Goal: Browse casually: Explore the website without a specific task or goal

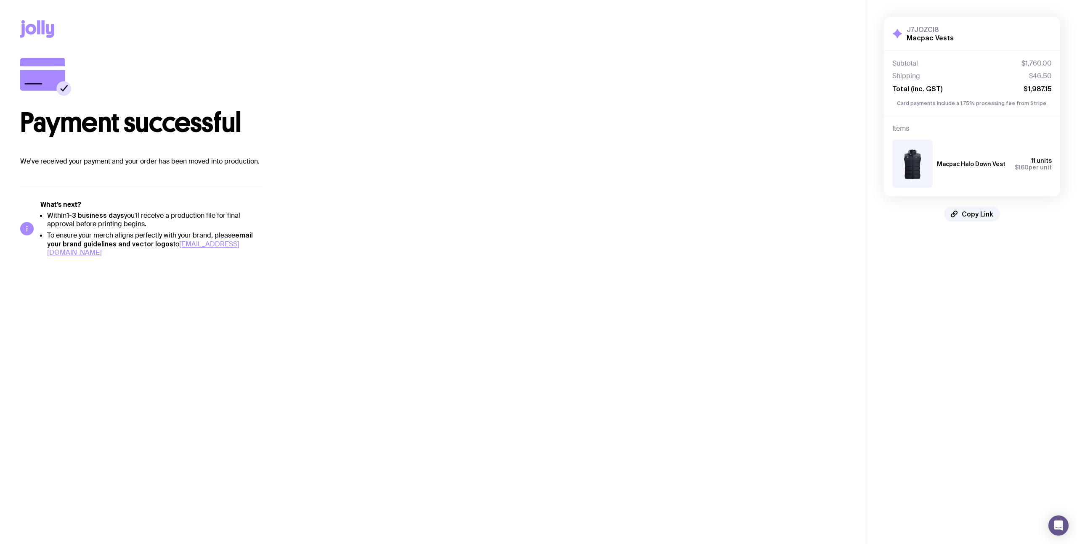
click at [41, 15] on div "Copy Link" at bounding box center [433, 29] width 826 height 58
click at [41, 18] on div "Copy Link" at bounding box center [433, 29] width 826 height 58
click at [33, 34] on icon at bounding box center [37, 29] width 34 height 18
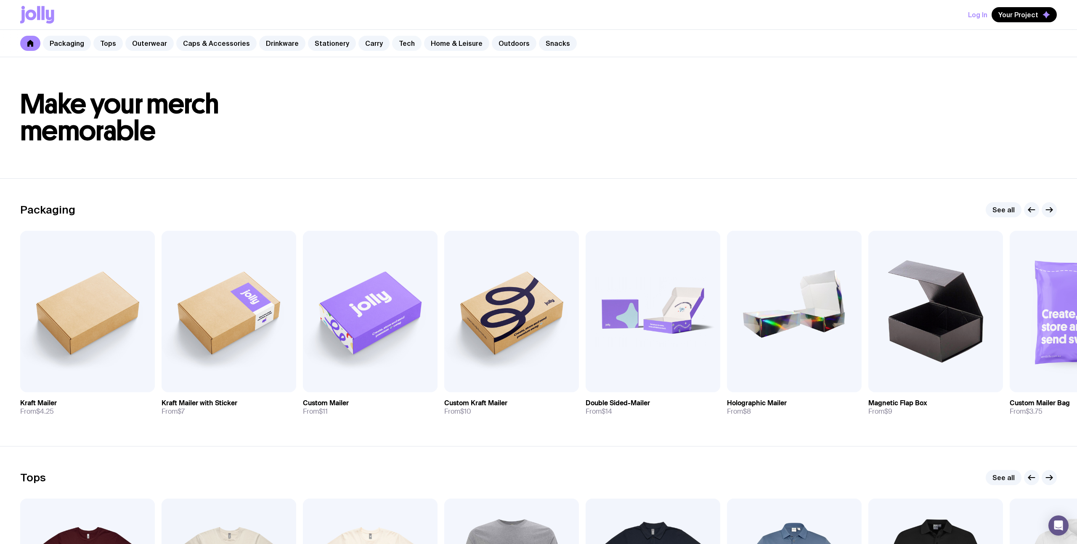
click at [406, 42] on link "Tech" at bounding box center [406, 43] width 29 height 15
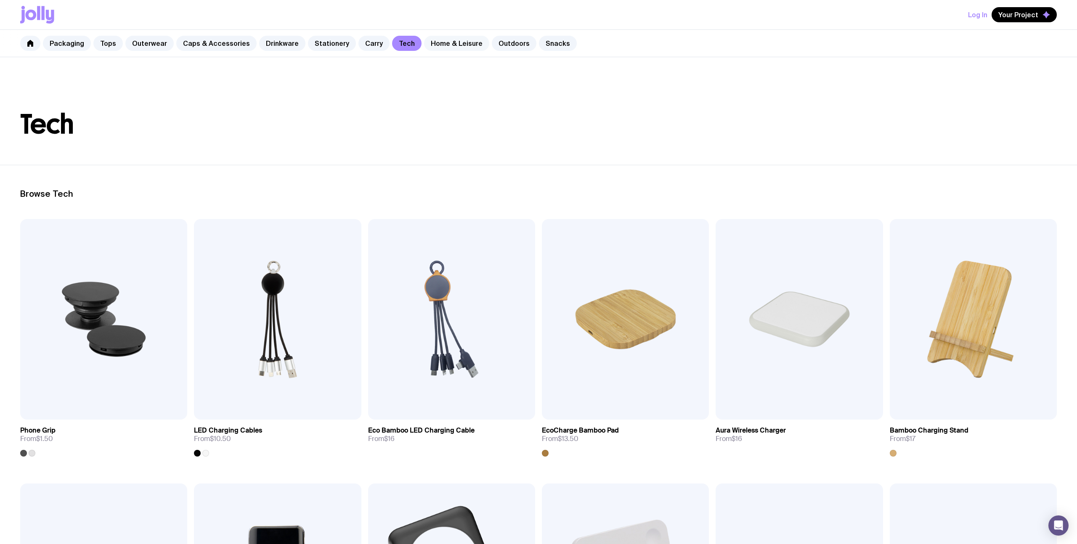
click at [427, 48] on link "Home & Leisure" at bounding box center [456, 43] width 65 height 15
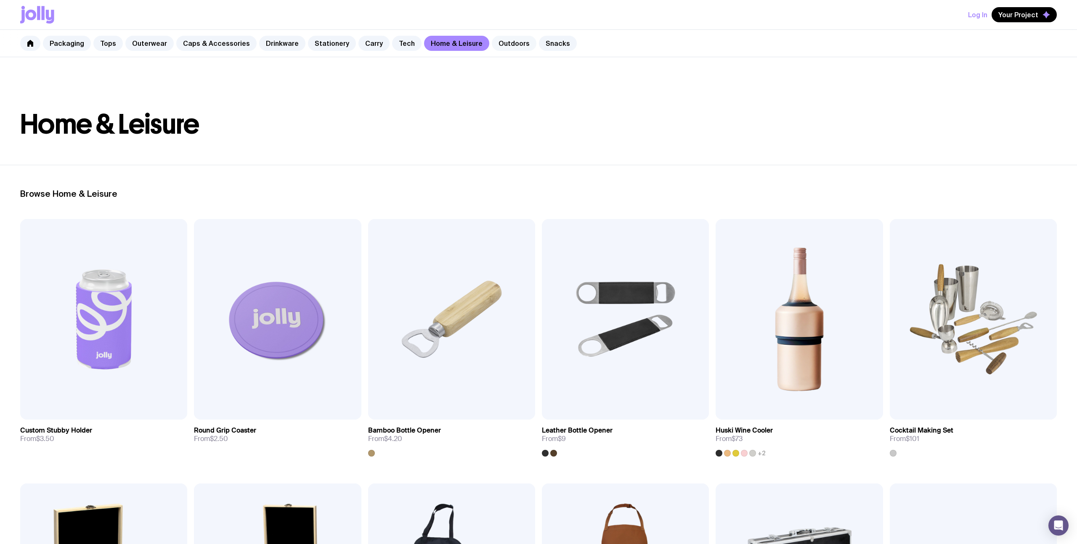
click at [492, 45] on link "Outdoors" at bounding box center [514, 43] width 45 height 15
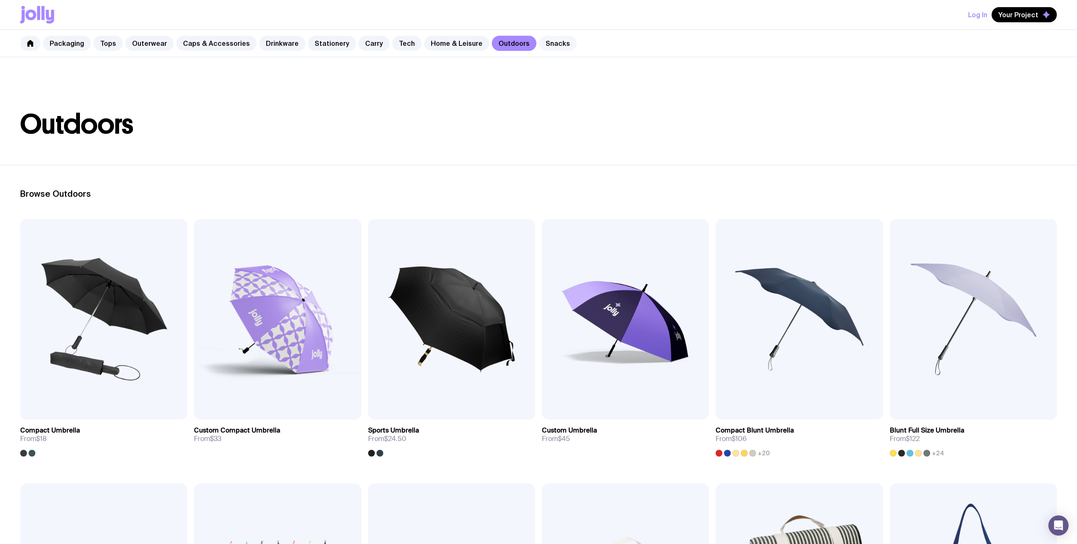
click at [542, 39] on link "Snacks" at bounding box center [558, 43] width 38 height 15
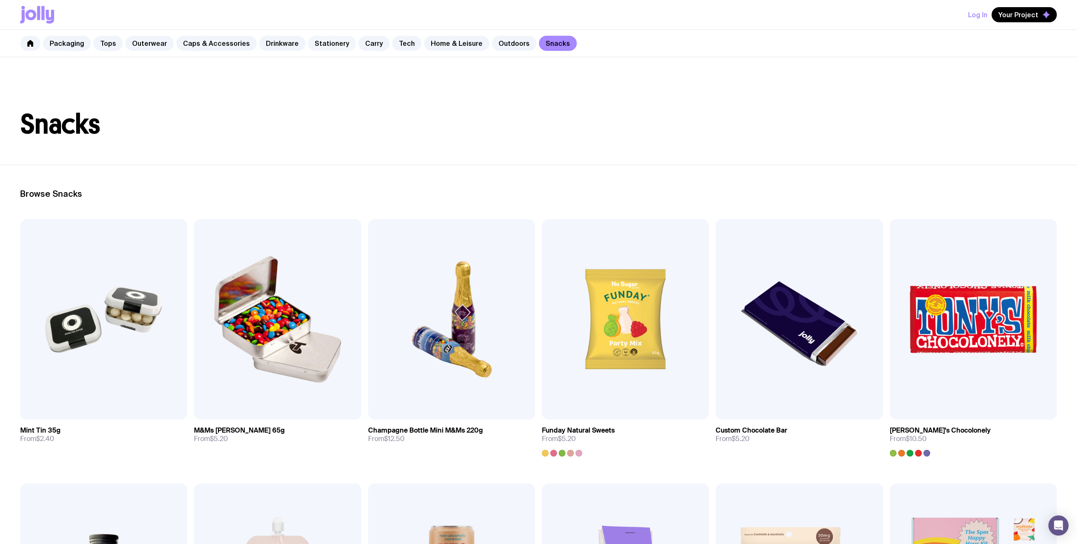
click at [320, 45] on link "Stationery" at bounding box center [332, 43] width 48 height 15
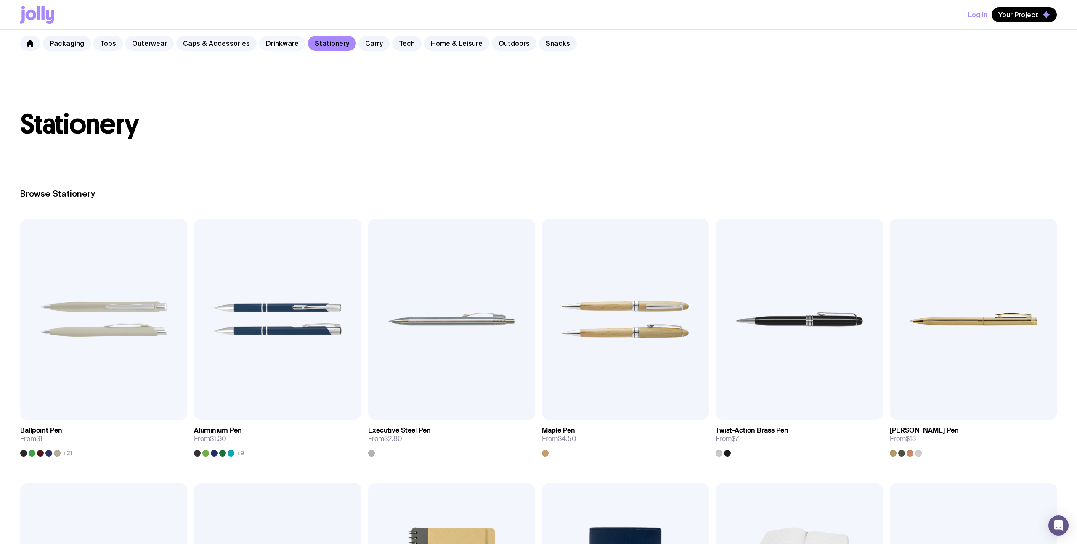
click at [280, 39] on link "Drinkware" at bounding box center [282, 43] width 46 height 15
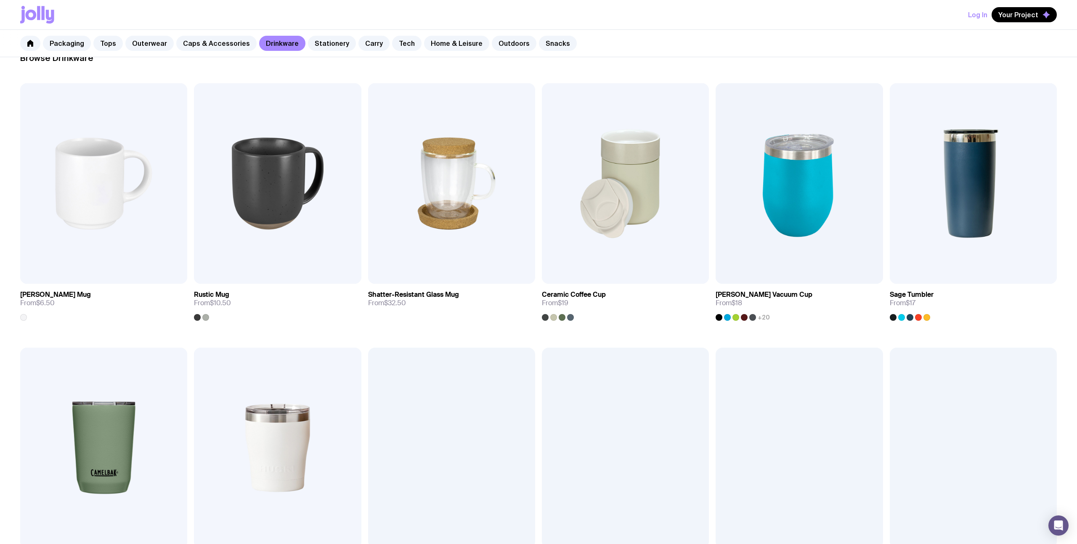
scroll to position [151, 0]
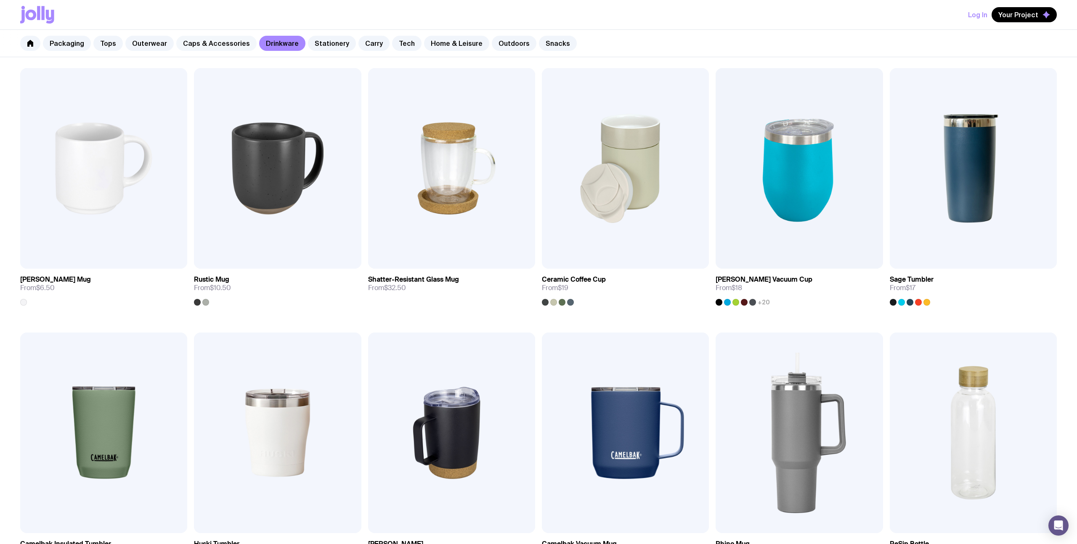
click at [181, 47] on link "Caps & Accessories" at bounding box center [216, 43] width 80 height 15
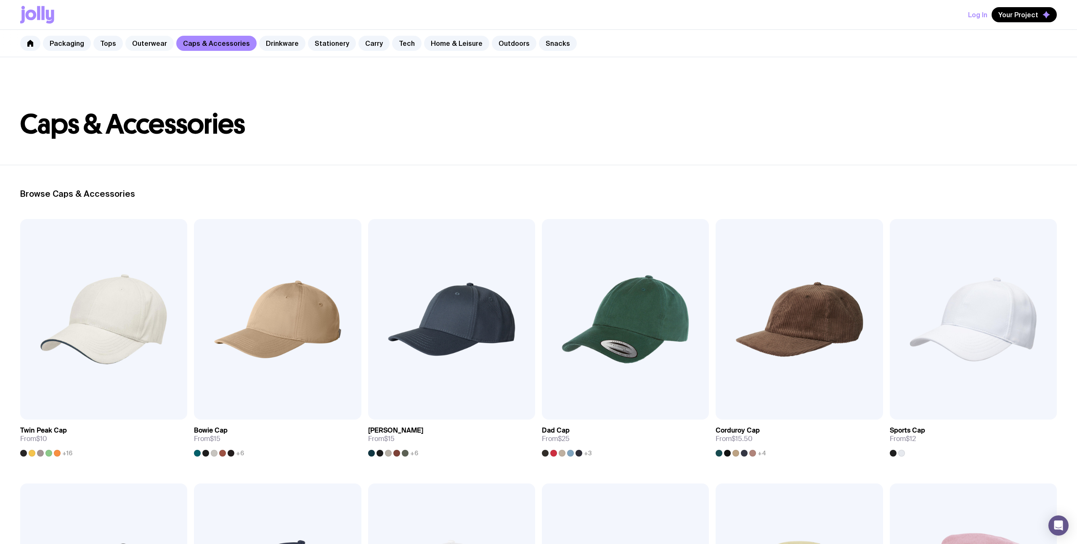
click at [143, 42] on link "Outerwear" at bounding box center [149, 43] width 48 height 15
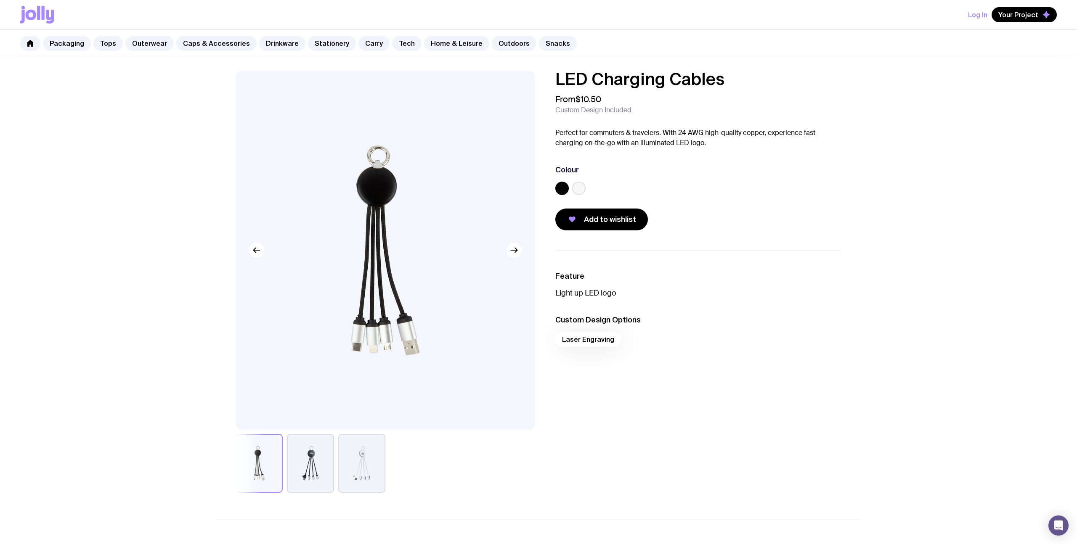
click at [362, 475] on button "button" at bounding box center [361, 463] width 47 height 59
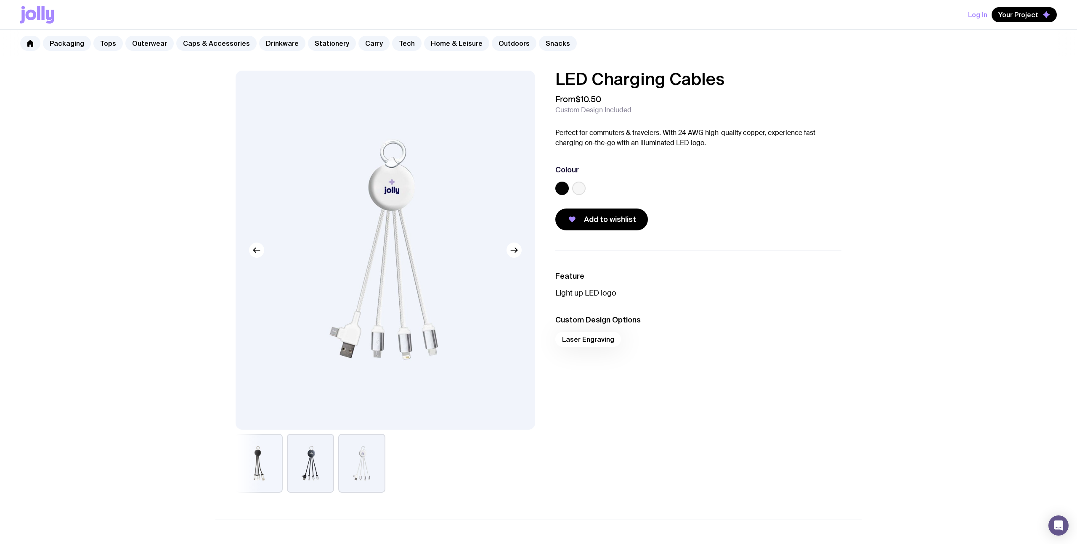
click at [311, 469] on button "button" at bounding box center [310, 463] width 47 height 59
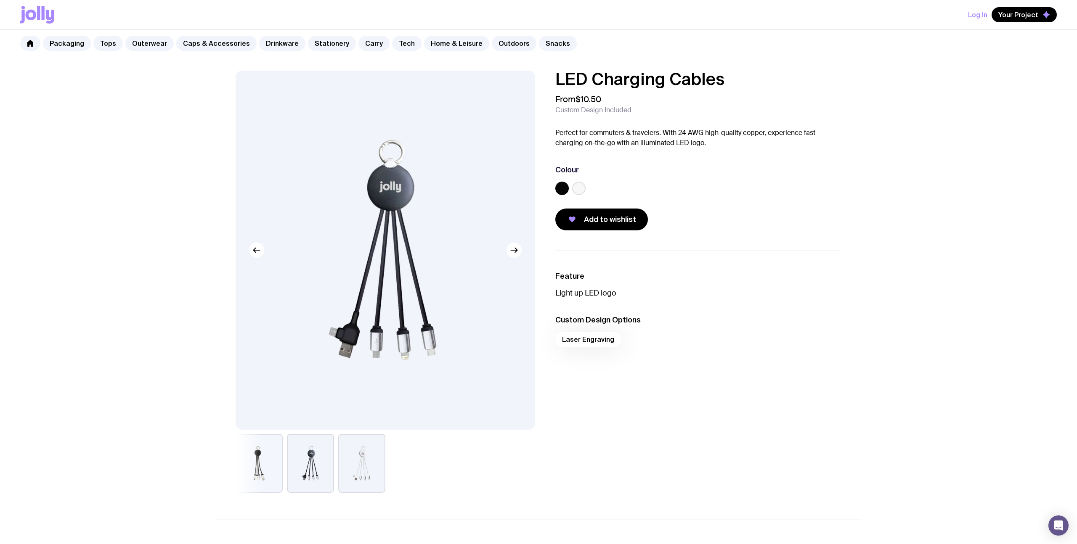
click at [267, 468] on button "button" at bounding box center [259, 463] width 47 height 59
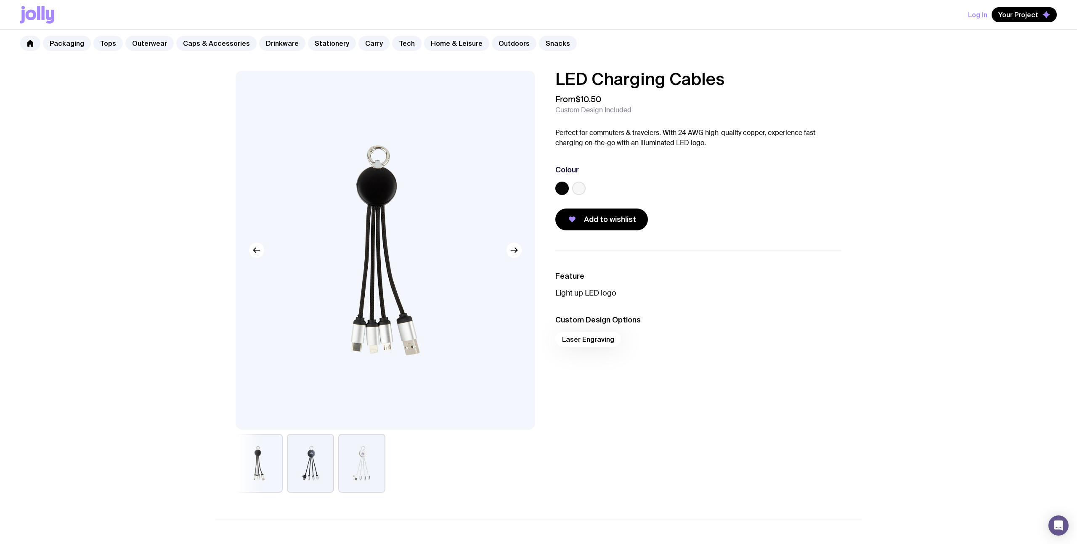
click at [308, 467] on button "button" at bounding box center [310, 463] width 47 height 59
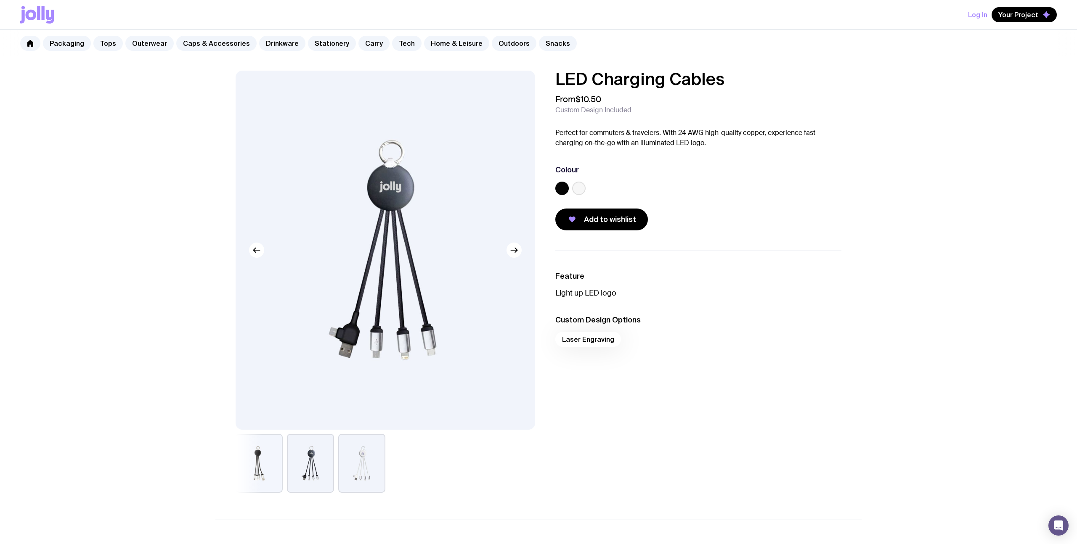
click at [355, 467] on button "button" at bounding box center [361, 463] width 47 height 59
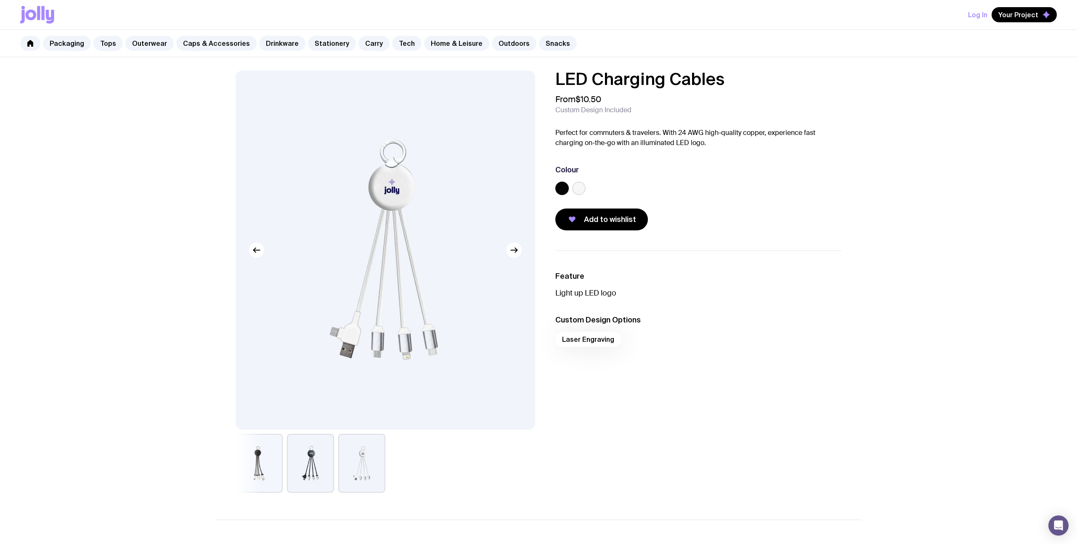
click at [321, 464] on button "button" at bounding box center [310, 463] width 47 height 59
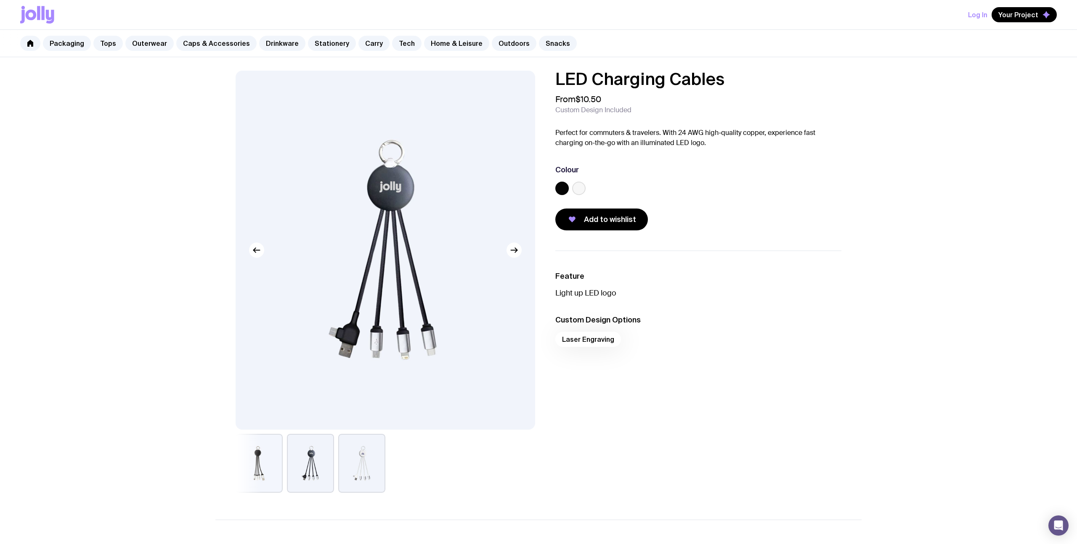
click at [274, 464] on button "button" at bounding box center [259, 463] width 47 height 59
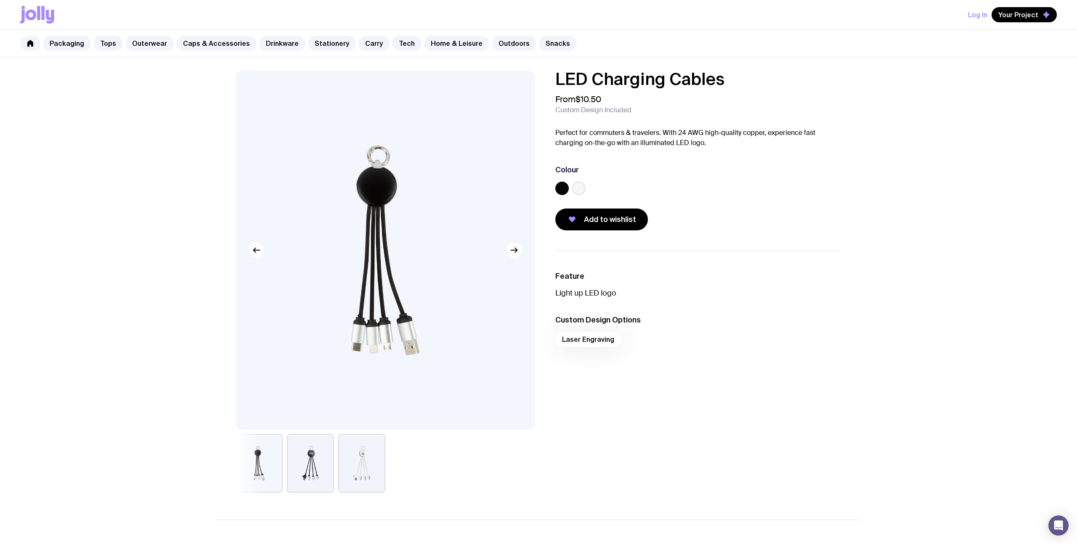
click at [315, 458] on button "button" at bounding box center [310, 463] width 47 height 59
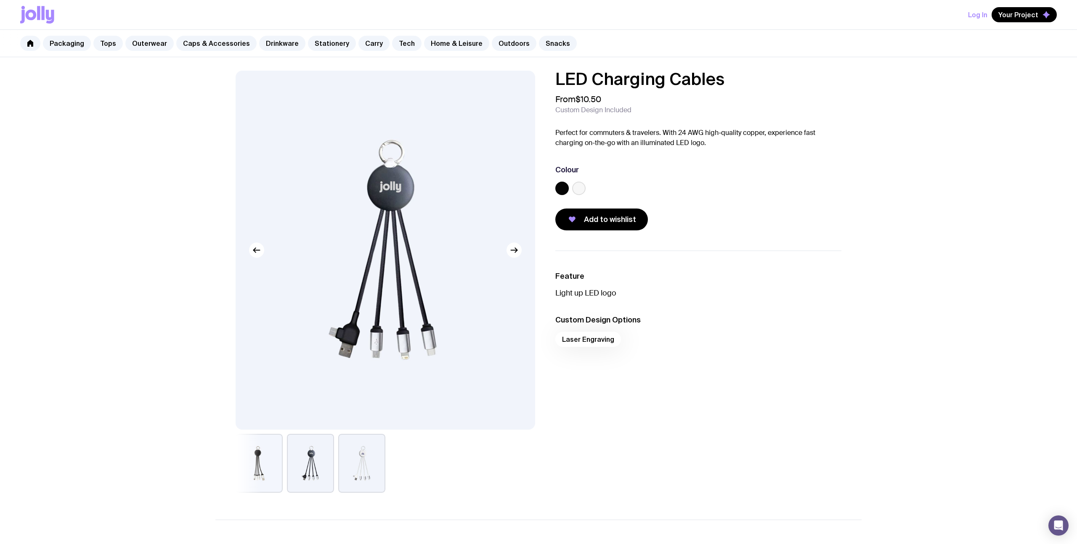
click at [353, 468] on button "button" at bounding box center [361, 463] width 47 height 59
